Goal: Task Accomplishment & Management: Manage account settings

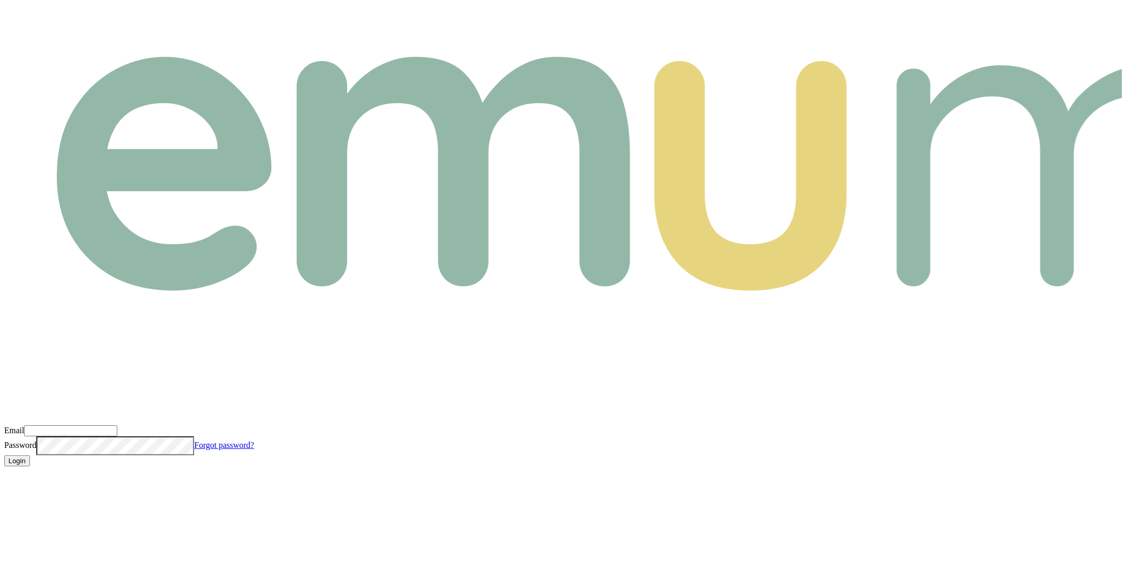
click at [117, 425] on input "Email" at bounding box center [70, 430] width 93 height 11
click at [4, 474] on com-1password-button at bounding box center [4, 474] width 0 height 0
type input "m@[DOMAIN_NAME]"
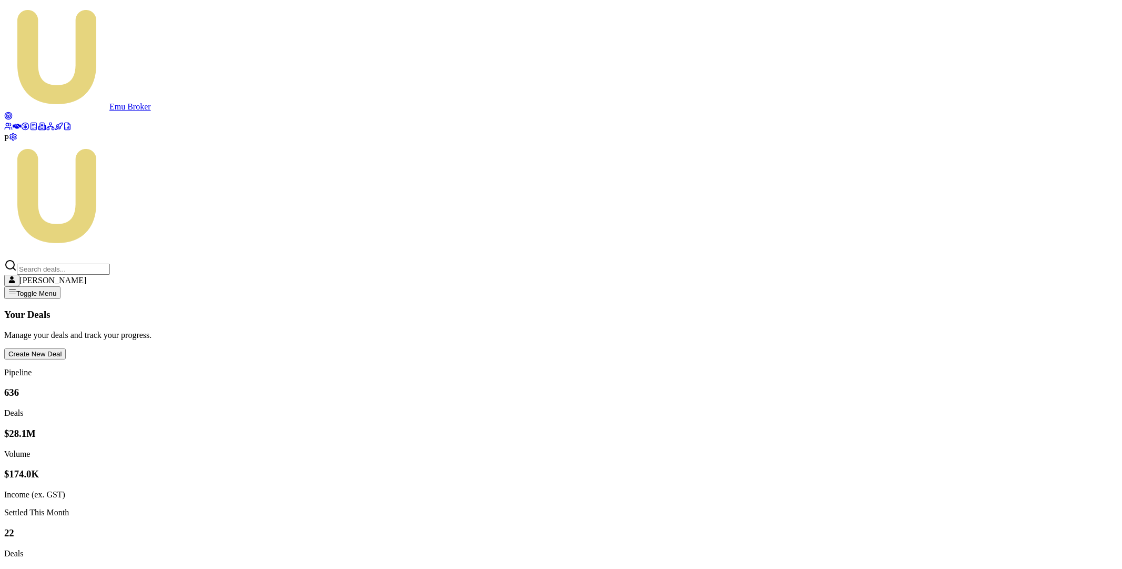
click at [22, 129] on circle at bounding box center [25, 126] width 7 height 7
